Goal: Task Accomplishment & Management: Manage account settings

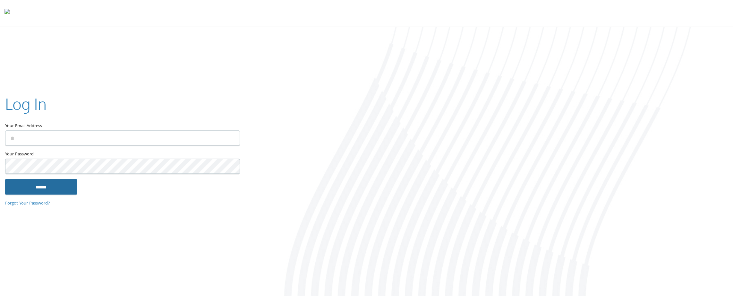
type input "**********"
click at [73, 193] on input "******" at bounding box center [41, 186] width 72 height 15
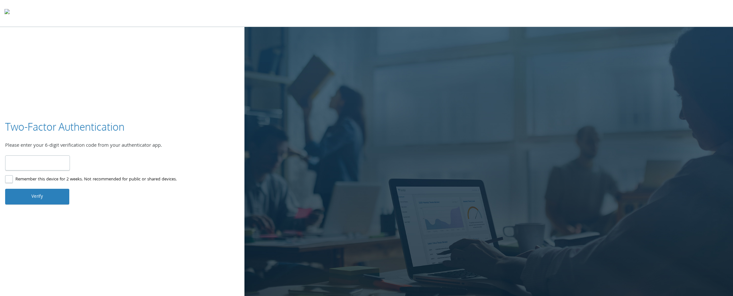
click at [22, 164] on input "number" at bounding box center [37, 162] width 65 height 15
type input "******"
